Goal: Task Accomplishment & Management: Use online tool/utility

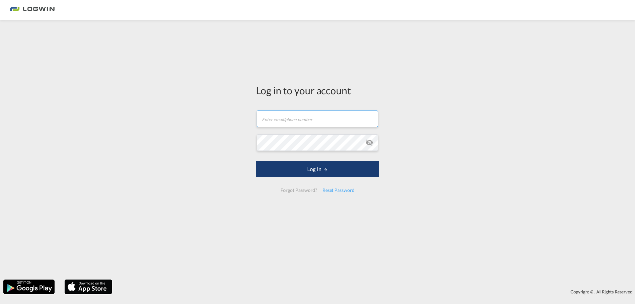
type input "[PERSON_NAME][EMAIL_ADDRESS][PERSON_NAME][DOMAIN_NAME]"
click at [311, 172] on button "Log In" at bounding box center [317, 169] width 123 height 17
